Goal: Task Accomplishment & Management: Use online tool/utility

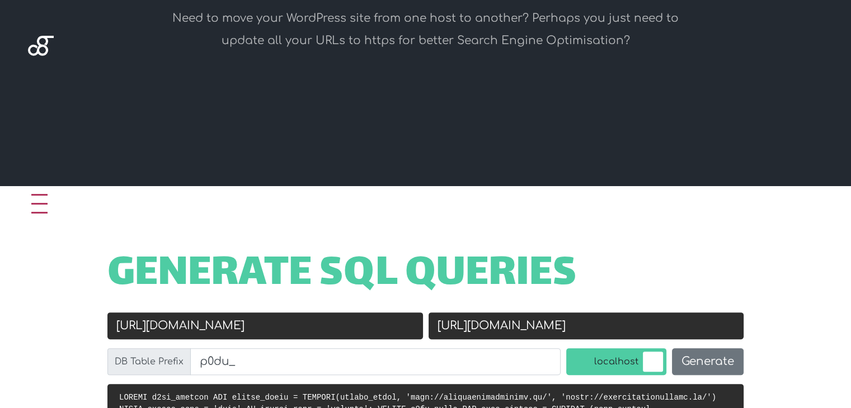
scroll to position [280, 0]
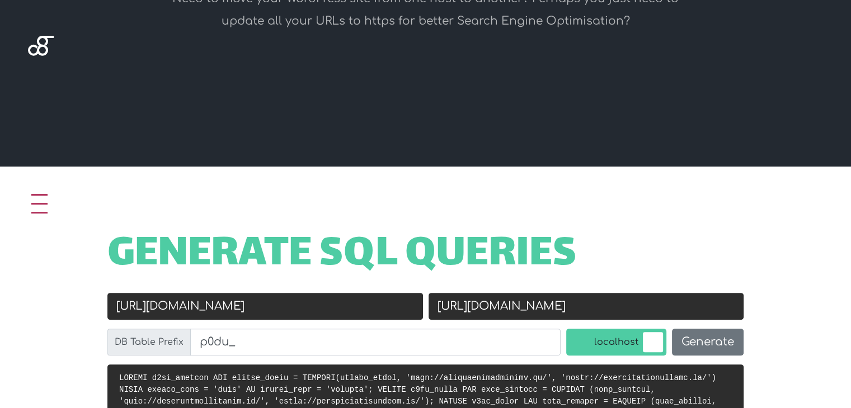
click at [245, 305] on input "[URL][DOMAIN_NAME]" at bounding box center [265, 306] width 316 height 27
paste input "s://[DOMAIN_NAME]"
type input "[URL][DOMAIN_NAME]"
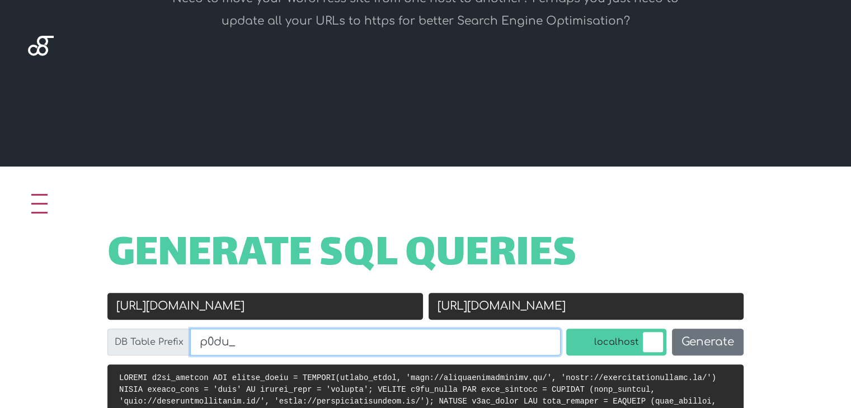
click at [284, 346] on input "p0du_" at bounding box center [375, 342] width 370 height 27
paste input "wpsh"
type input "wpsh_"
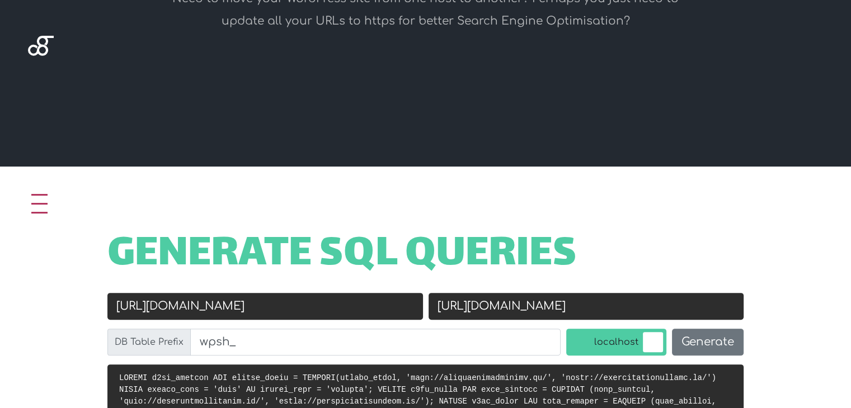
click at [528, 302] on input "[URL][DOMAIN_NAME]" at bounding box center [587, 306] width 316 height 27
paste input "[DOMAIN_NAME]"
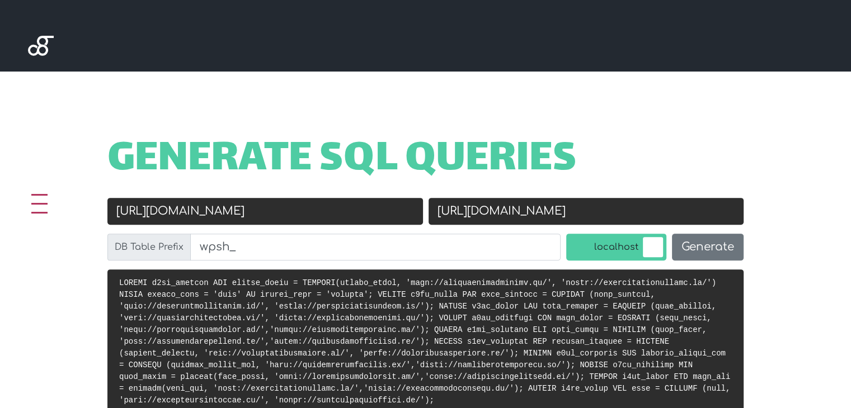
scroll to position [392, 0]
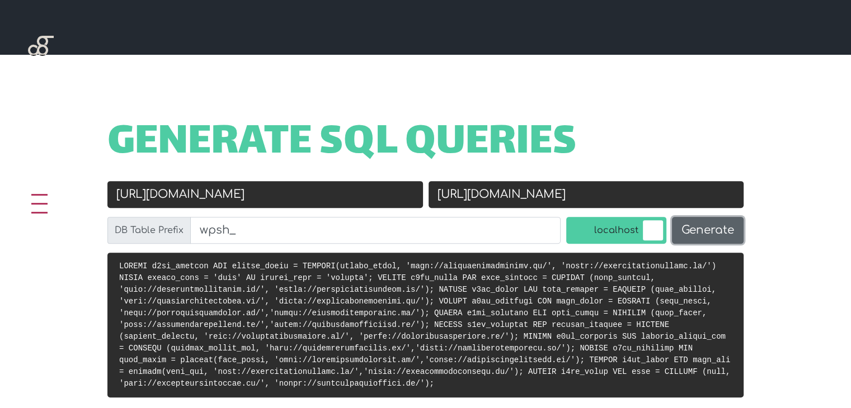
type input "[URL][DOMAIN_NAME]"
click at [705, 229] on button "Generate" at bounding box center [708, 230] width 72 height 27
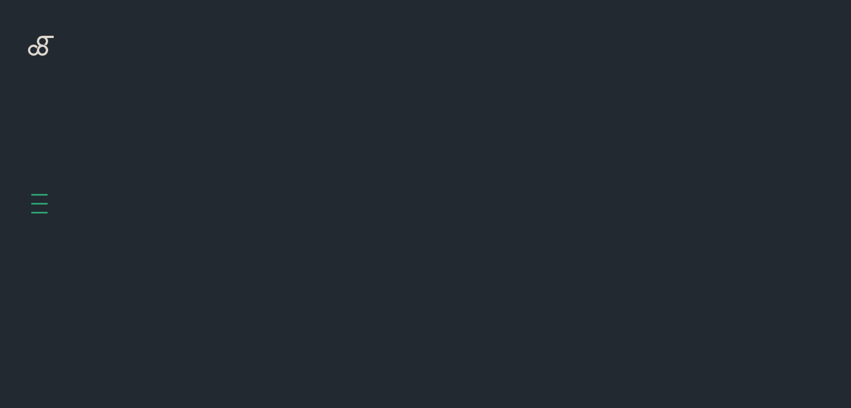
scroll to position [446, 0]
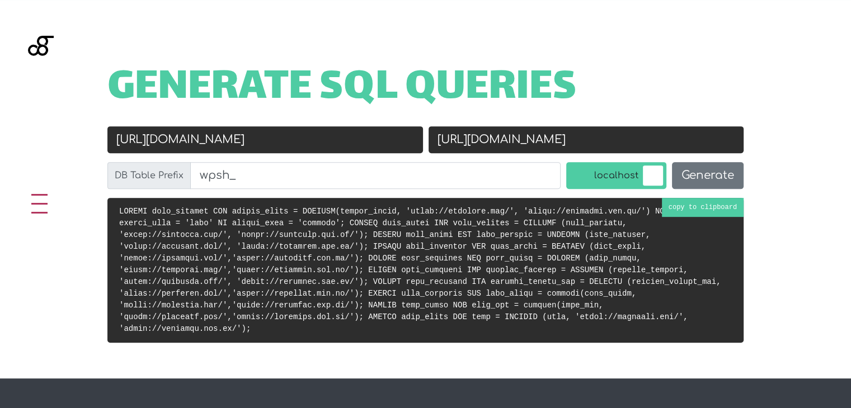
click at [714, 209] on code at bounding box center [419, 270] width 601 height 126
